Goal: Task Accomplishment & Management: Manage account settings

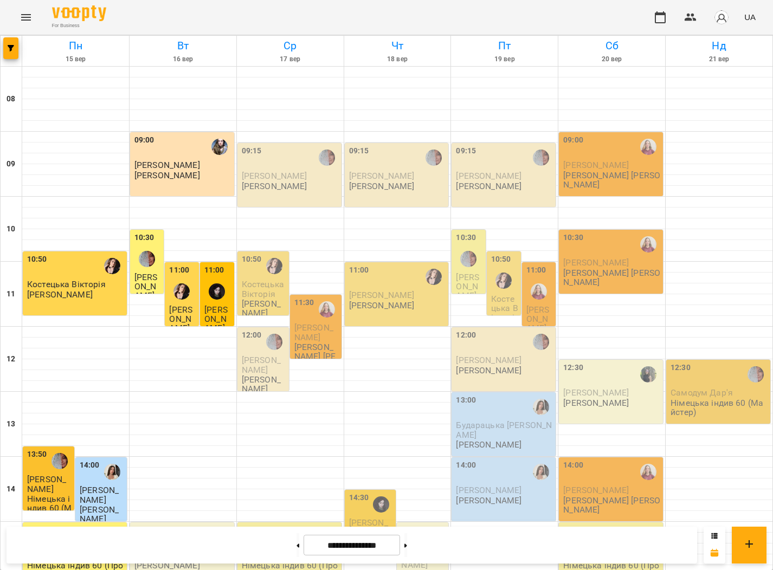
click at [25, 26] on button "Menu" at bounding box center [26, 17] width 26 height 26
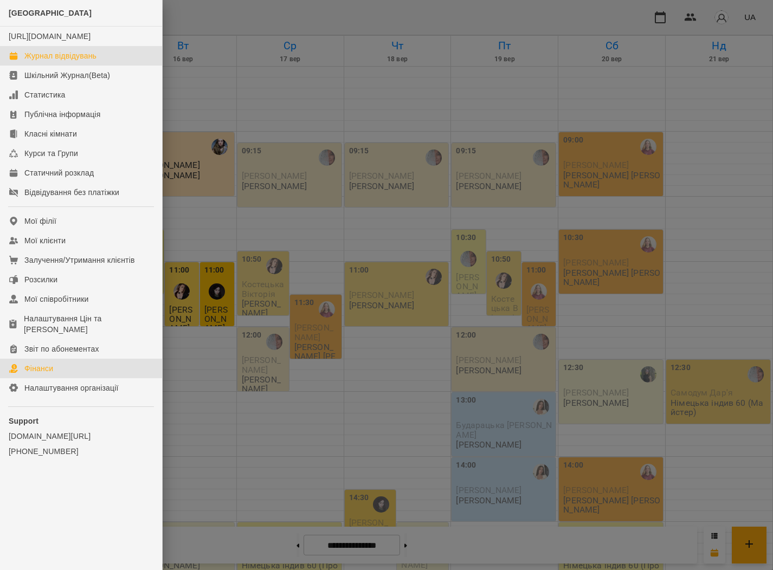
click at [73, 368] on link "Фінанси" at bounding box center [81, 369] width 162 height 20
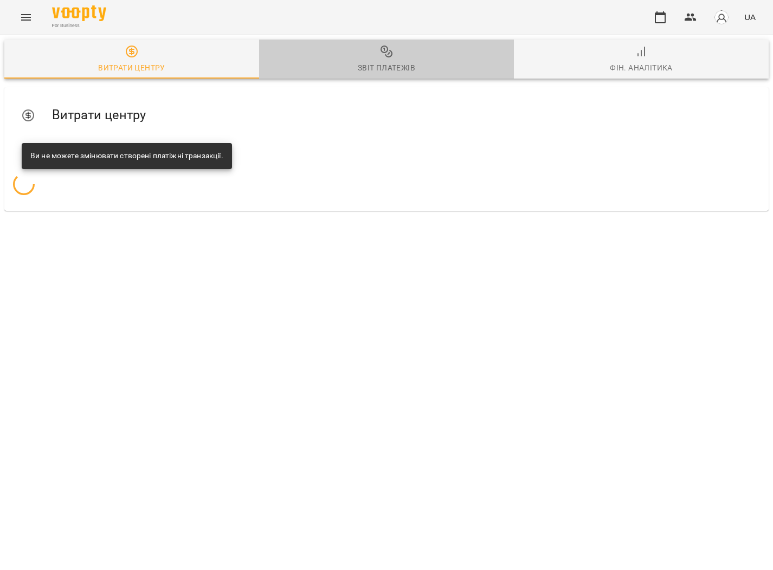
click at [364, 55] on span "Звіт платежів" at bounding box center [386, 59] width 242 height 29
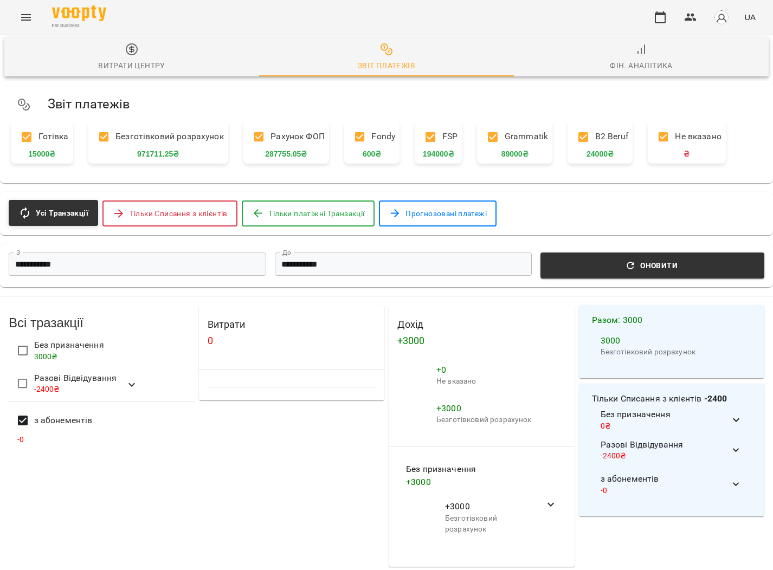
scroll to position [566, 0]
click at [662, 21] on icon "button" at bounding box center [659, 17] width 13 height 13
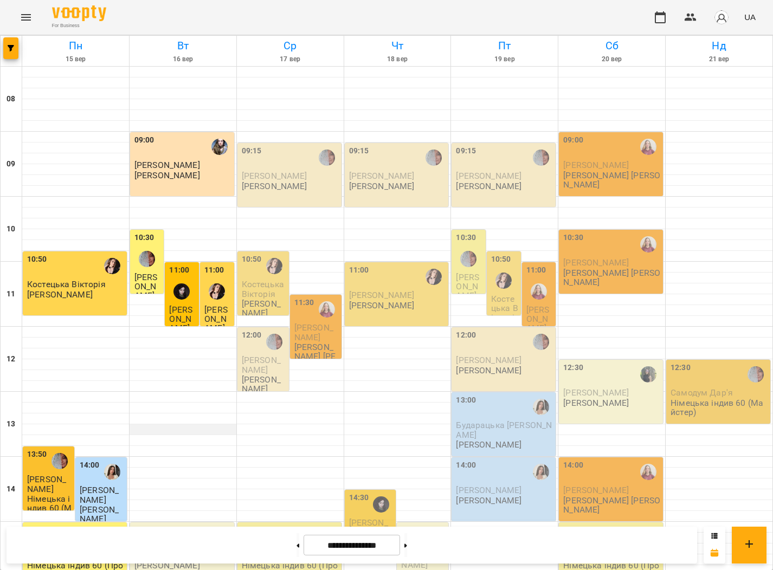
scroll to position [456, 0]
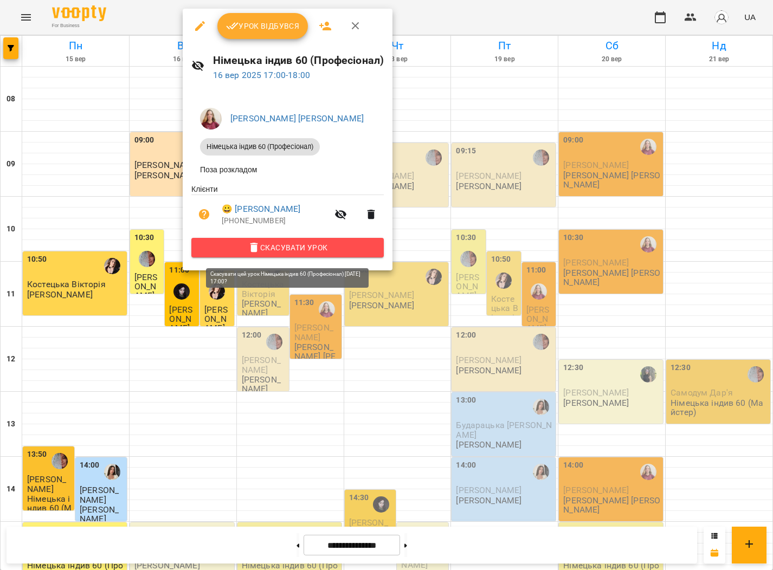
click at [267, 257] on button "Скасувати Урок" at bounding box center [287, 248] width 192 height 20
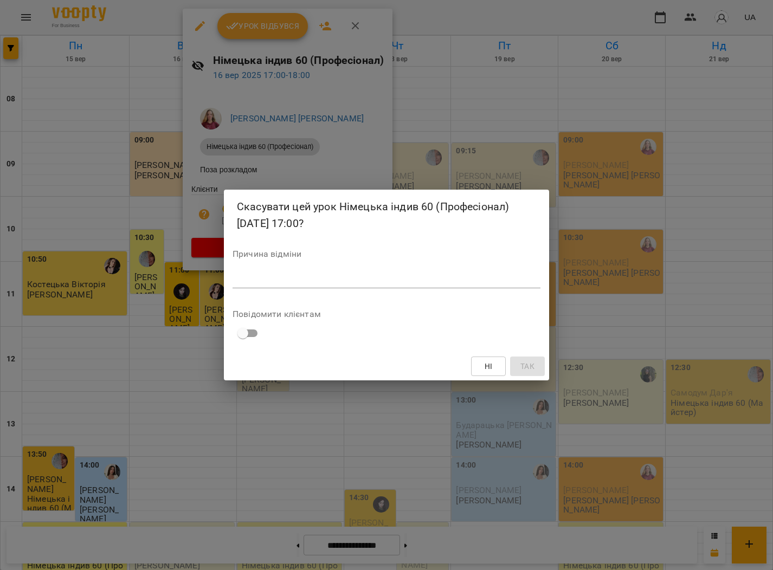
click at [323, 277] on textarea at bounding box center [386, 279] width 308 height 10
type textarea "**********"
click at [532, 368] on span "Так" at bounding box center [527, 366] width 14 height 13
